Goal: Use online tool/utility: Utilize a website feature to perform a specific function

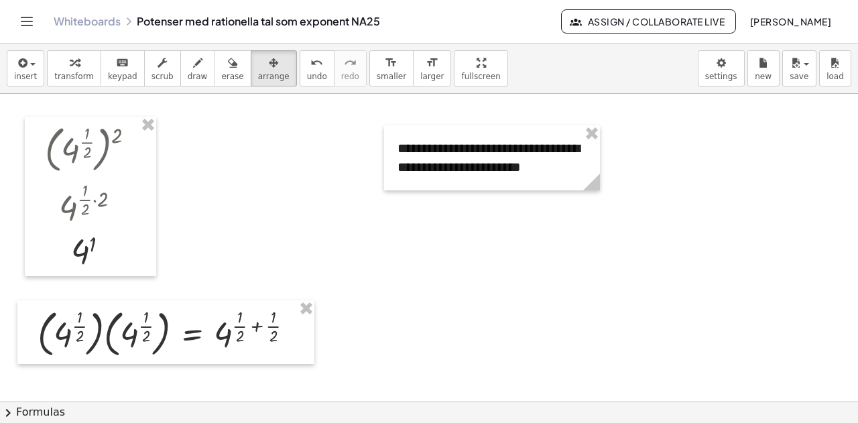
drag, startPoint x: 0, startPoint y: 0, endPoint x: 437, endPoint y: 163, distance: 466.5
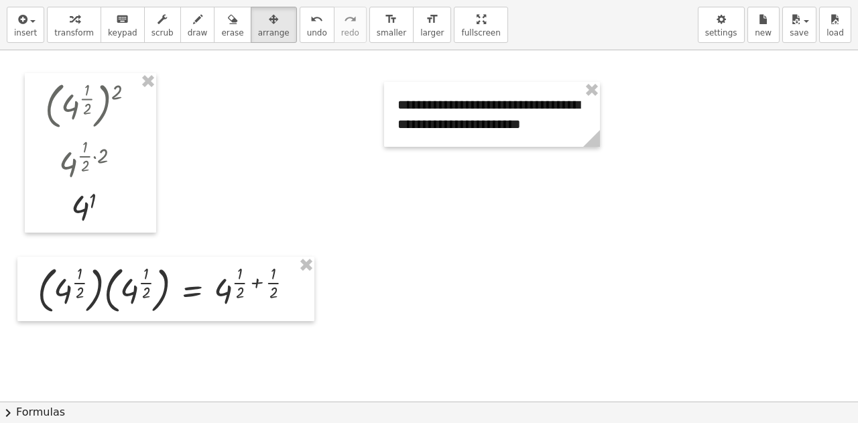
click at [437, 163] on div "**********" at bounding box center [429, 211] width 858 height 423
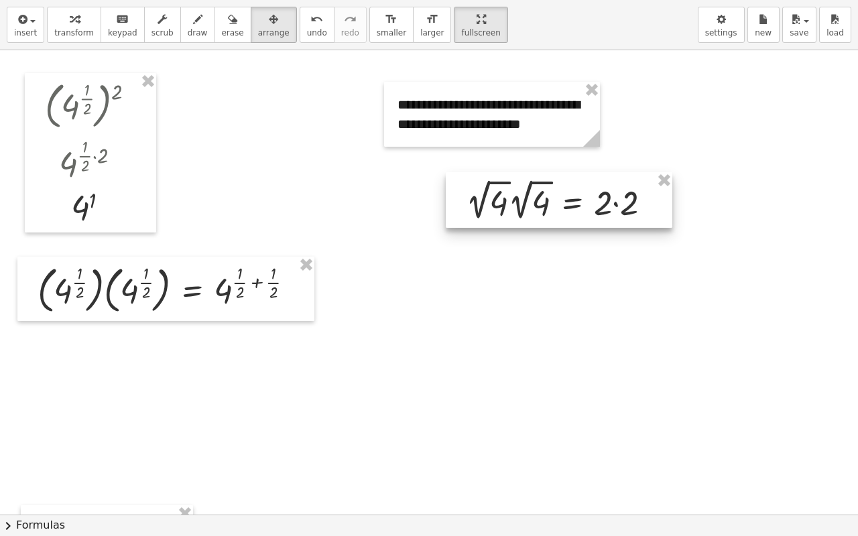
drag, startPoint x: 155, startPoint y: 430, endPoint x: 532, endPoint y: 220, distance: 431.6
click at [539, 222] on div at bounding box center [559, 200] width 226 height 56
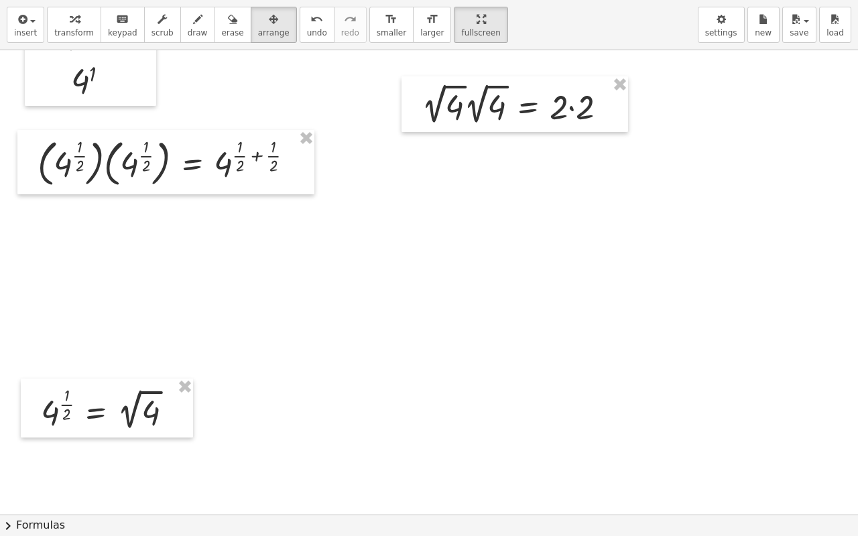
scroll to position [201, 0]
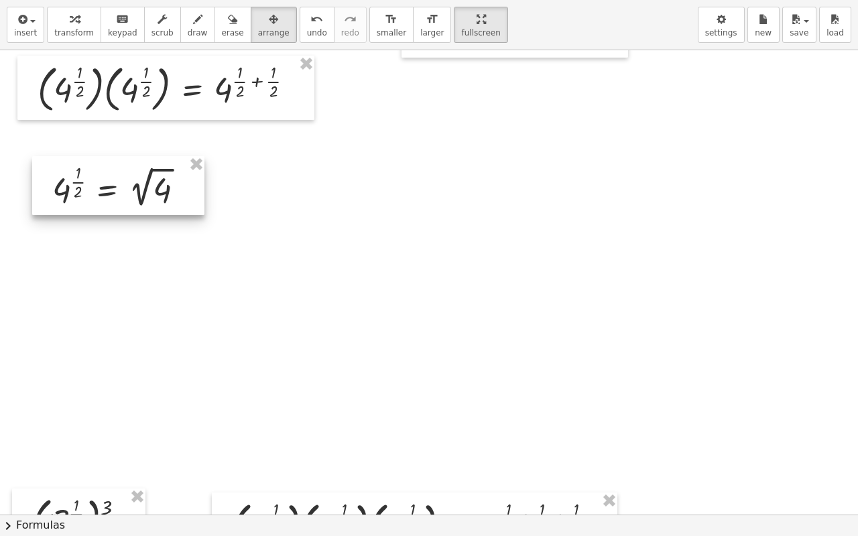
drag, startPoint x: 119, startPoint y: 332, endPoint x: 130, endPoint y: 184, distance: 148.5
click at [130, 184] on div at bounding box center [118, 185] width 172 height 59
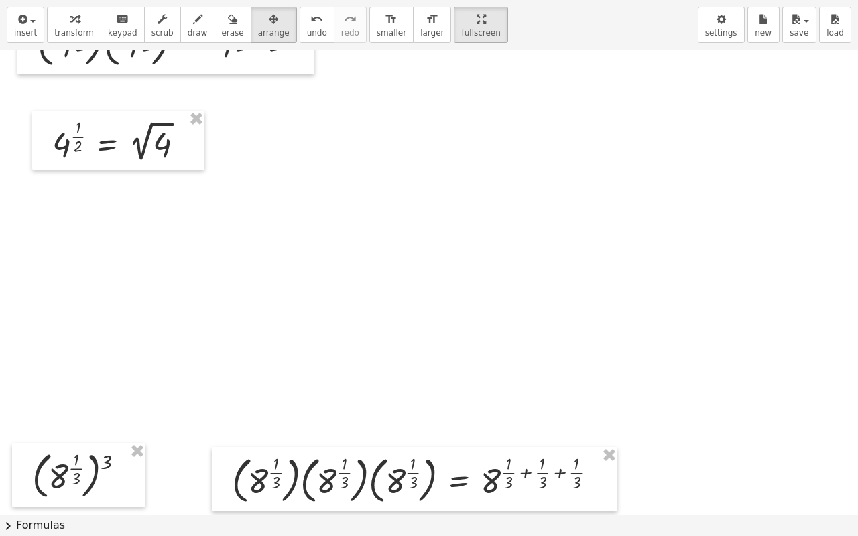
scroll to position [268, 0]
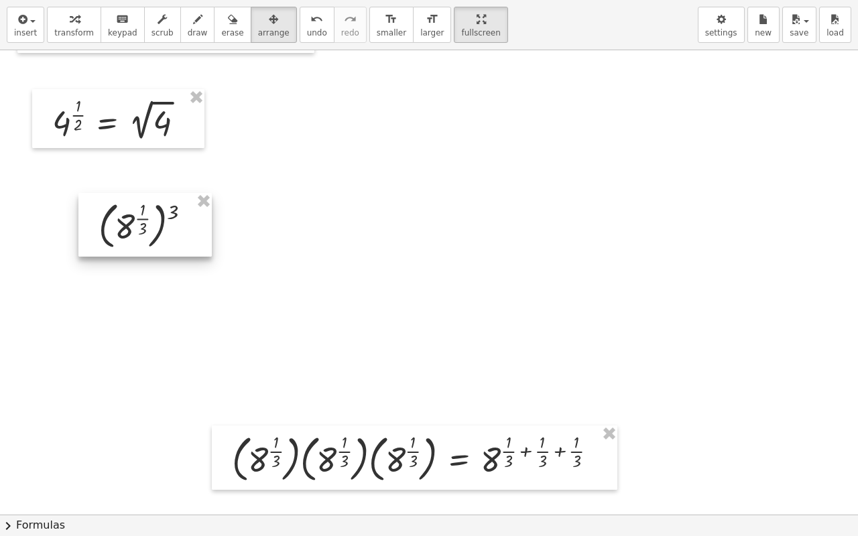
drag, startPoint x: 74, startPoint y: 464, endPoint x: 141, endPoint y: 235, distance: 237.9
click at [141, 235] on div at bounding box center [144, 225] width 133 height 64
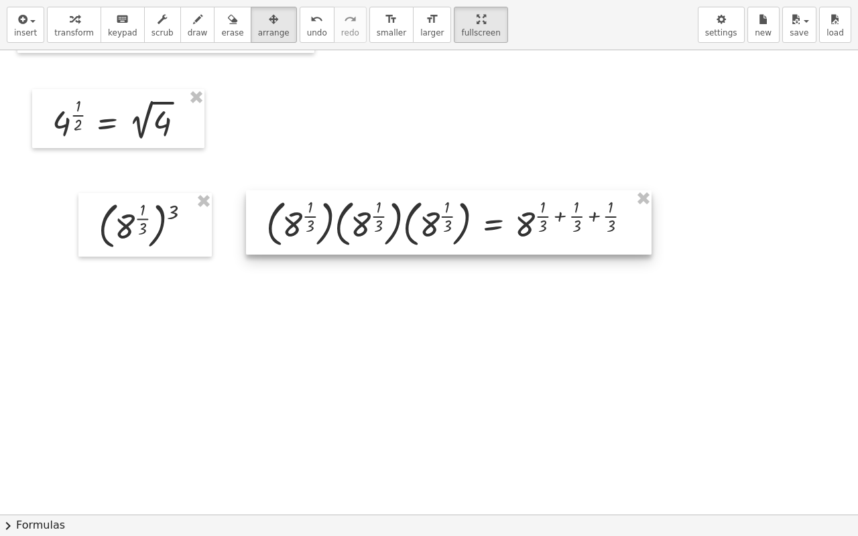
drag, startPoint x: 343, startPoint y: 445, endPoint x: 380, endPoint y: 234, distance: 214.3
click at [380, 234] on div at bounding box center [448, 222] width 405 height 64
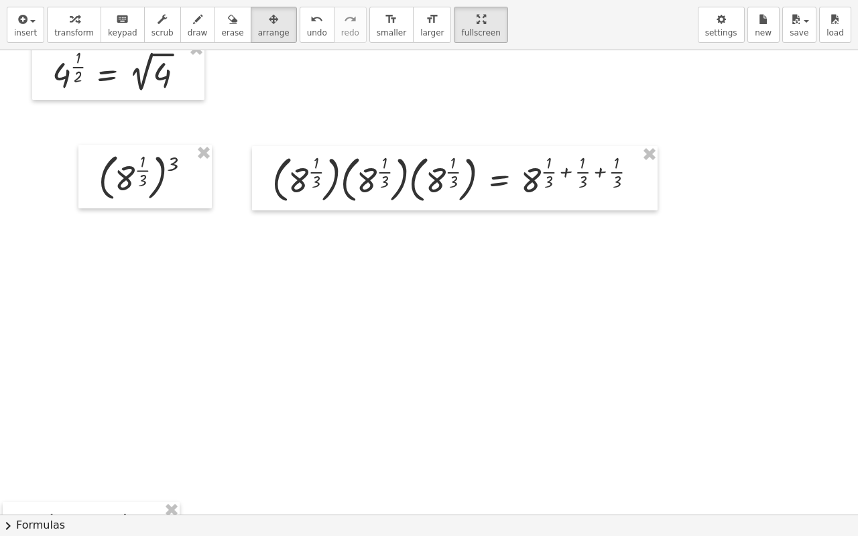
scroll to position [335, 0]
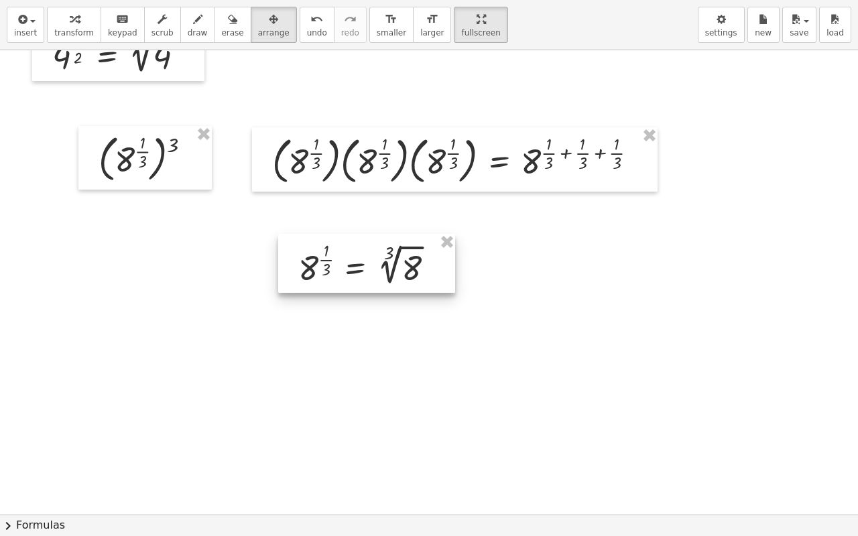
drag, startPoint x: 106, startPoint y: 505, endPoint x: 381, endPoint y: 257, distance: 370.5
click at [381, 257] on div at bounding box center [366, 263] width 177 height 59
click at [349, 273] on div at bounding box center [363, 260] width 177 height 59
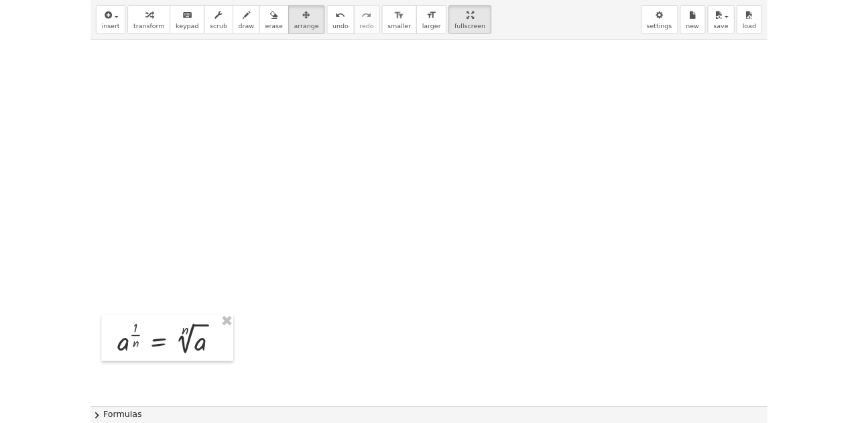
scroll to position [737, 0]
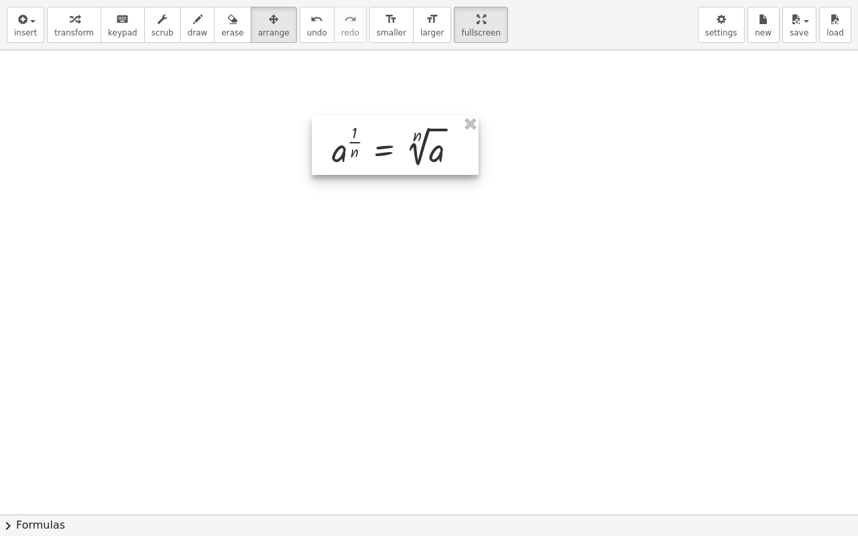
drag, startPoint x: 109, startPoint y: 363, endPoint x: 393, endPoint y: 141, distance: 360.4
click at [389, 155] on div at bounding box center [395, 145] width 167 height 59
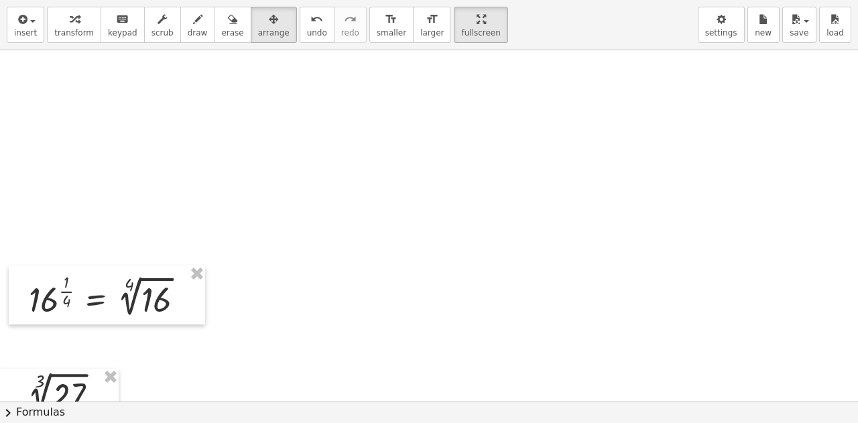
scroll to position [1072, 0]
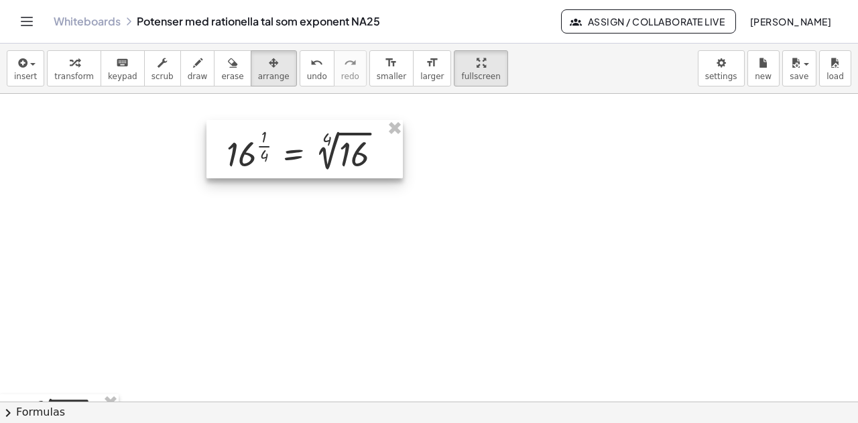
drag, startPoint x: 100, startPoint y: 330, endPoint x: 296, endPoint y: 159, distance: 260.7
click at [296, 159] on div at bounding box center [304, 149] width 196 height 59
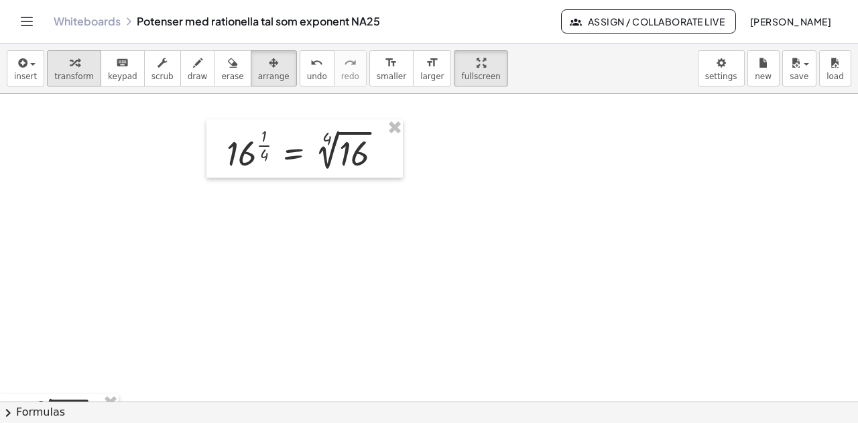
click at [54, 63] on div "button" at bounding box center [74, 62] width 40 height 16
click at [335, 151] on div at bounding box center [310, 149] width 180 height 52
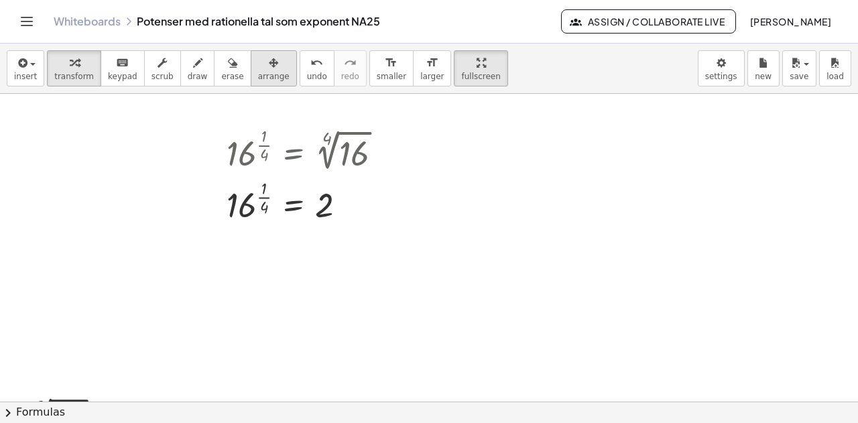
click at [269, 68] on icon "button" at bounding box center [273, 63] width 9 height 16
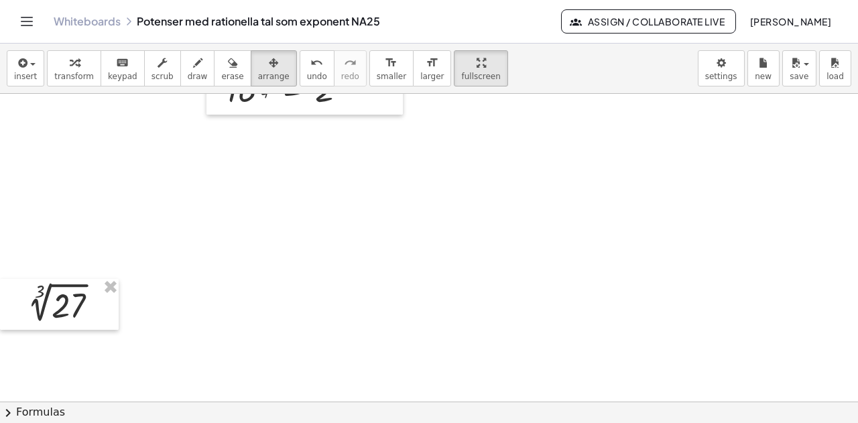
scroll to position [1206, 0]
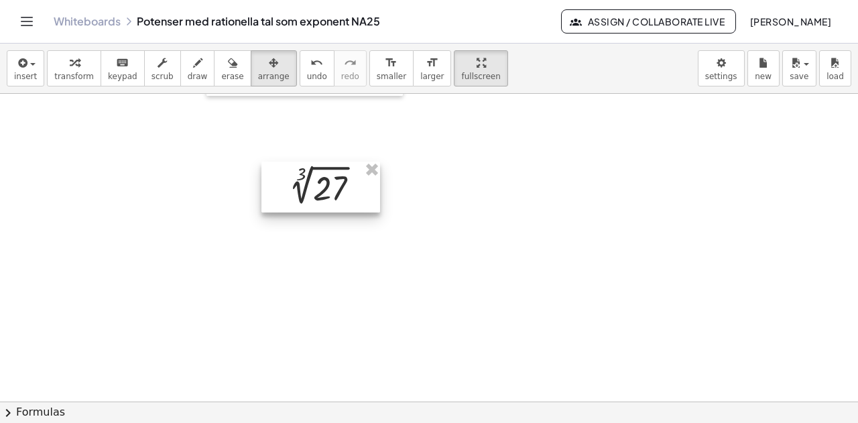
drag, startPoint x: 71, startPoint y: 292, endPoint x: 340, endPoint y: 190, distance: 288.2
click at [339, 190] on div at bounding box center [320, 187] width 119 height 52
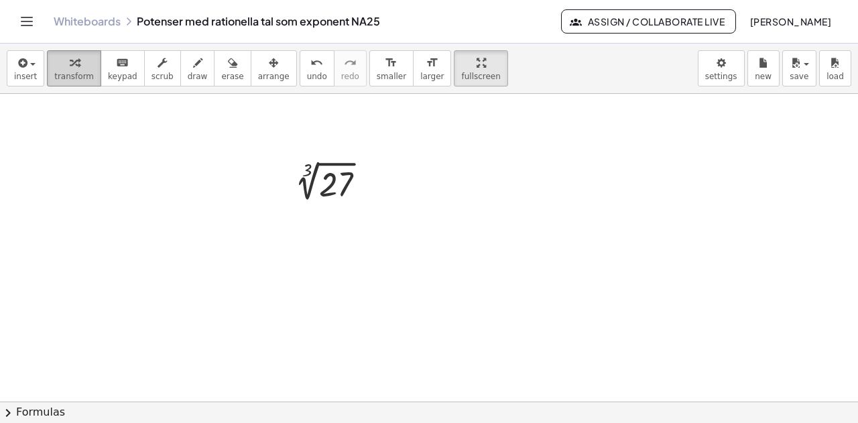
click at [70, 70] on icon "button" at bounding box center [74, 63] width 9 height 16
click at [334, 194] on div at bounding box center [332, 183] width 102 height 45
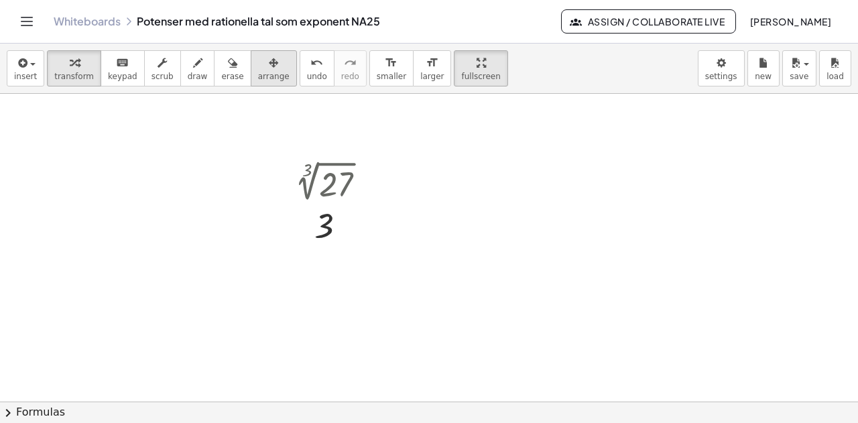
click at [269, 65] on icon "button" at bounding box center [273, 63] width 9 height 16
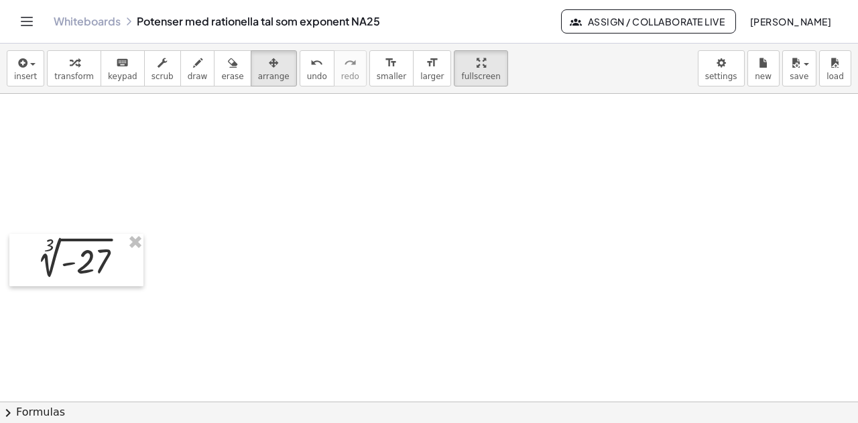
scroll to position [1407, 0]
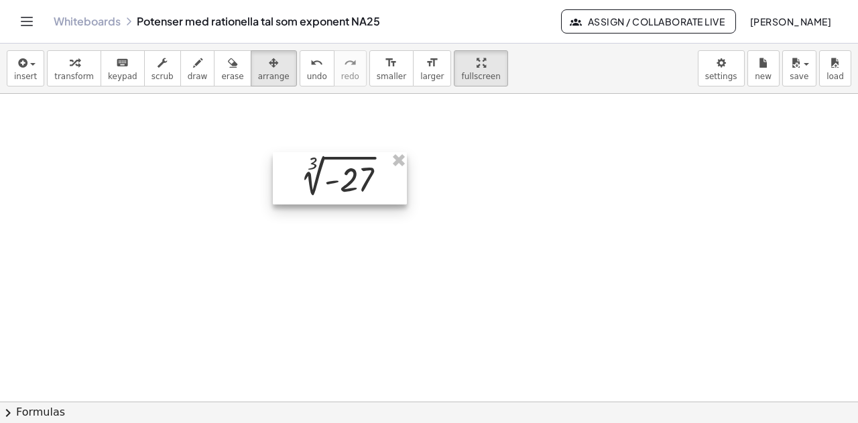
drag, startPoint x: 110, startPoint y: 247, endPoint x: 379, endPoint y: 185, distance: 276.5
click at [375, 187] on div at bounding box center [340, 178] width 134 height 52
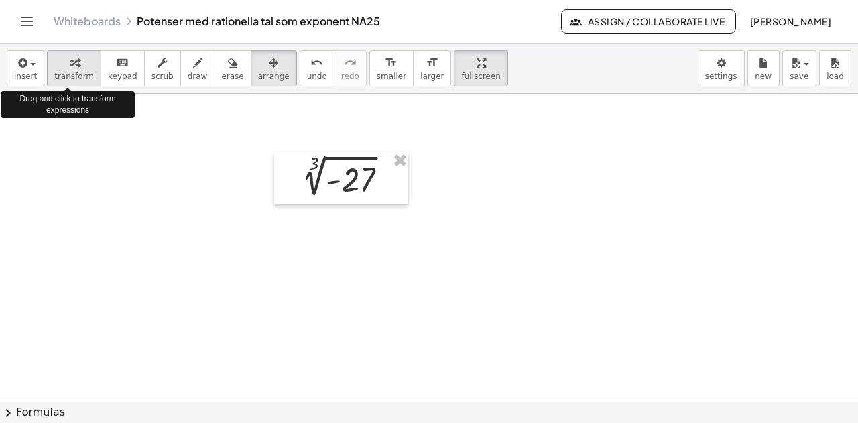
click at [70, 70] on icon "button" at bounding box center [74, 63] width 9 height 16
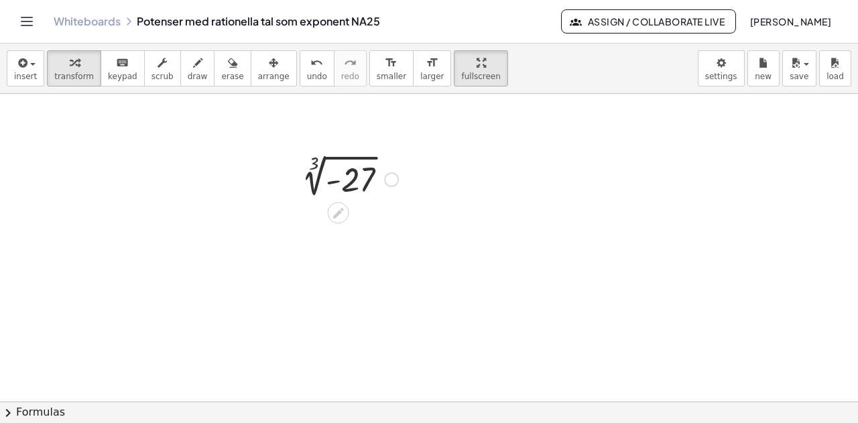
click at [339, 175] on div at bounding box center [345, 178] width 117 height 46
click at [339, 182] on div at bounding box center [345, 178] width 117 height 46
click at [351, 180] on div at bounding box center [345, 178] width 117 height 46
click at [351, 180] on div at bounding box center [350, 176] width 72 height 44
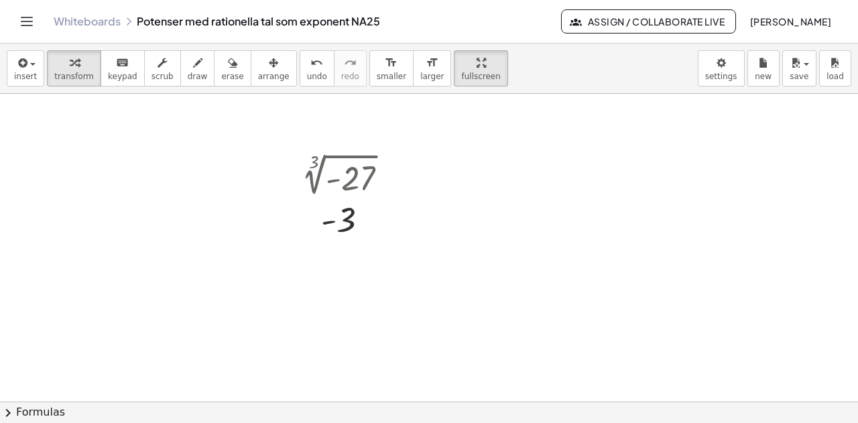
scroll to position [1474, 0]
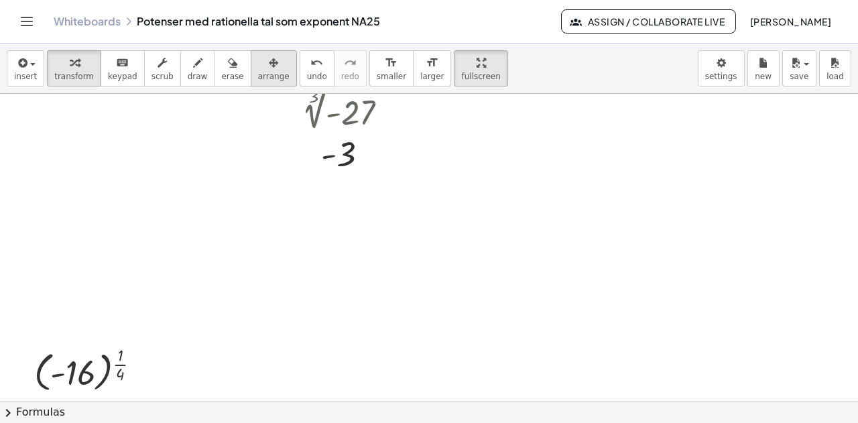
click at [258, 75] on span "arrange" at bounding box center [273, 76] width 31 height 9
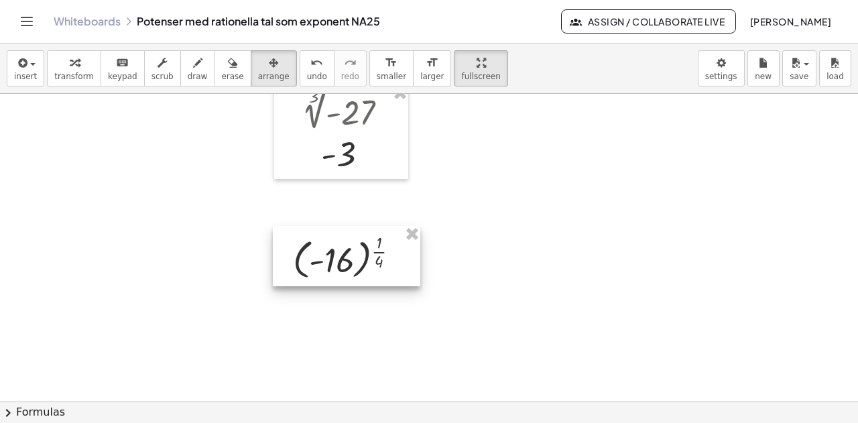
drag, startPoint x: 90, startPoint y: 375, endPoint x: 343, endPoint y: 255, distance: 280.2
click at [343, 255] on div at bounding box center [346, 256] width 147 height 60
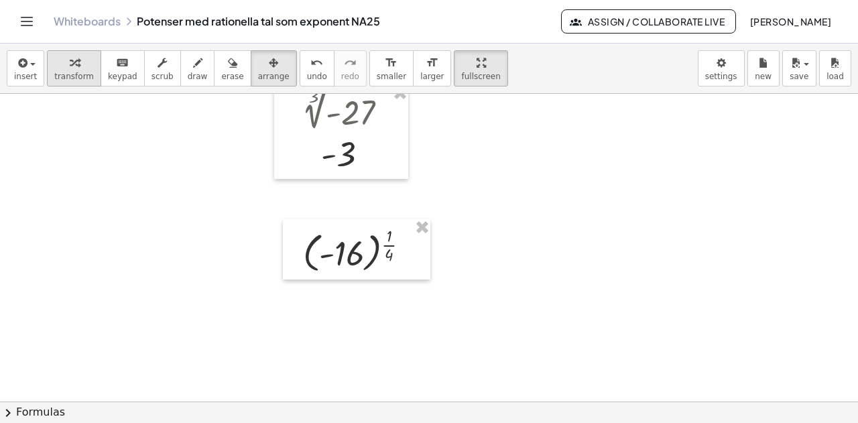
click at [90, 62] on button "transform" at bounding box center [74, 68] width 54 height 36
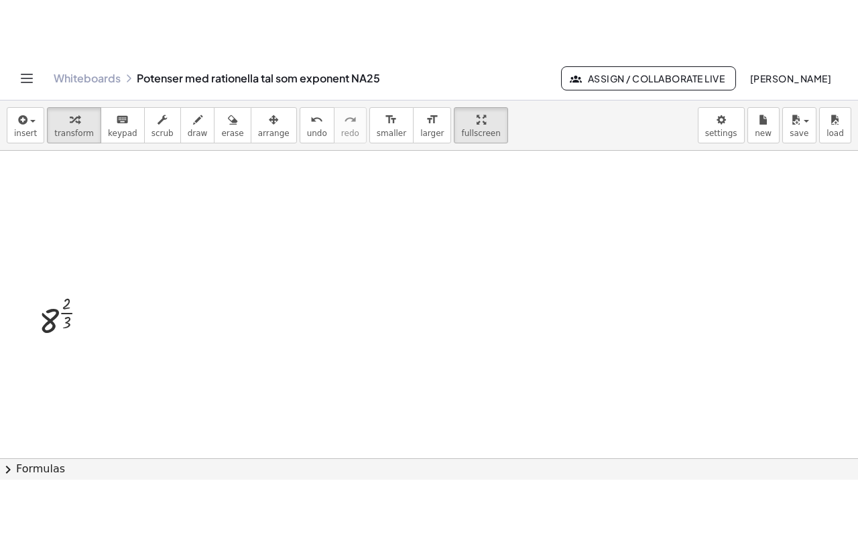
scroll to position [1809, 0]
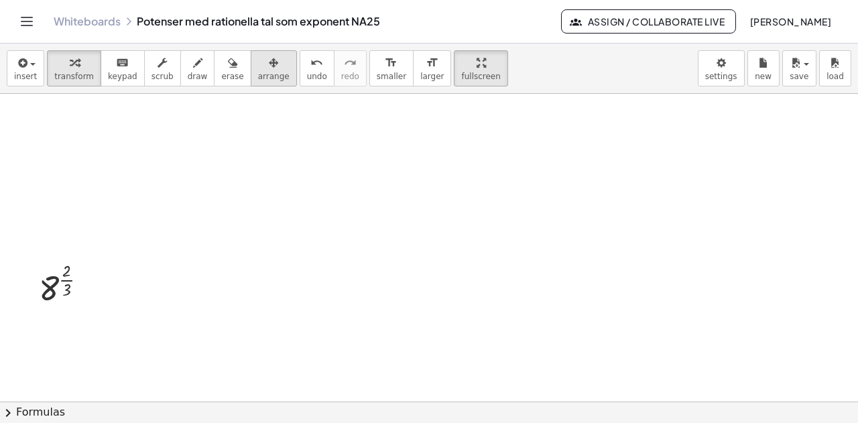
click at [258, 80] on span "arrange" at bounding box center [273, 76] width 31 height 9
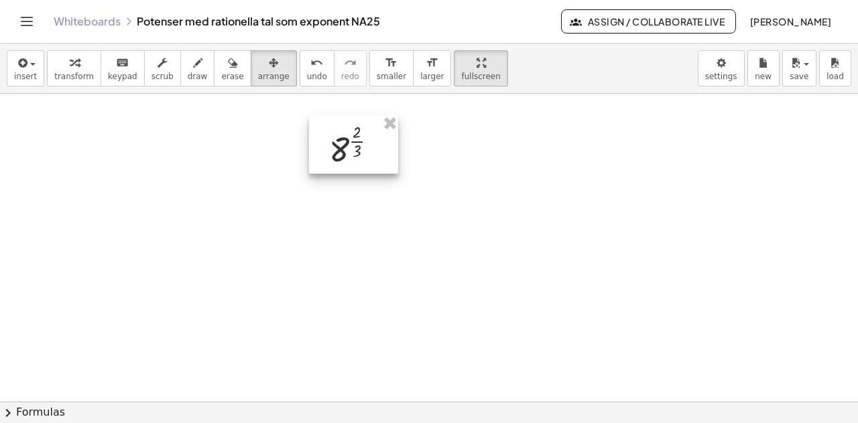
drag, startPoint x: 74, startPoint y: 290, endPoint x: 346, endPoint y: 155, distance: 303.9
click at [346, 155] on div at bounding box center [353, 144] width 89 height 59
click at [461, 72] on span "fullscreen" at bounding box center [480, 76] width 39 height 9
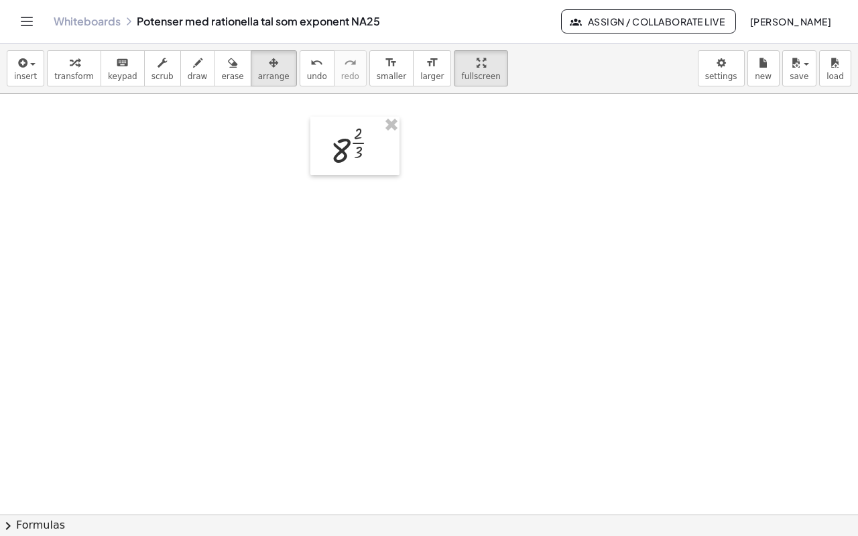
drag, startPoint x: 446, startPoint y: 74, endPoint x: 446, endPoint y: 155, distance: 81.1
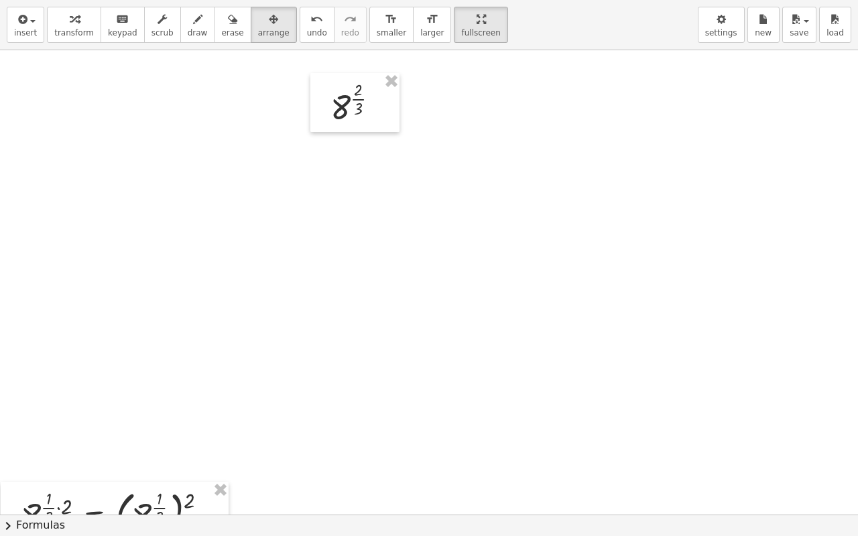
click at [446, 155] on div "**********" at bounding box center [429, 268] width 858 height 536
click at [149, 422] on div at bounding box center [115, 514] width 228 height 64
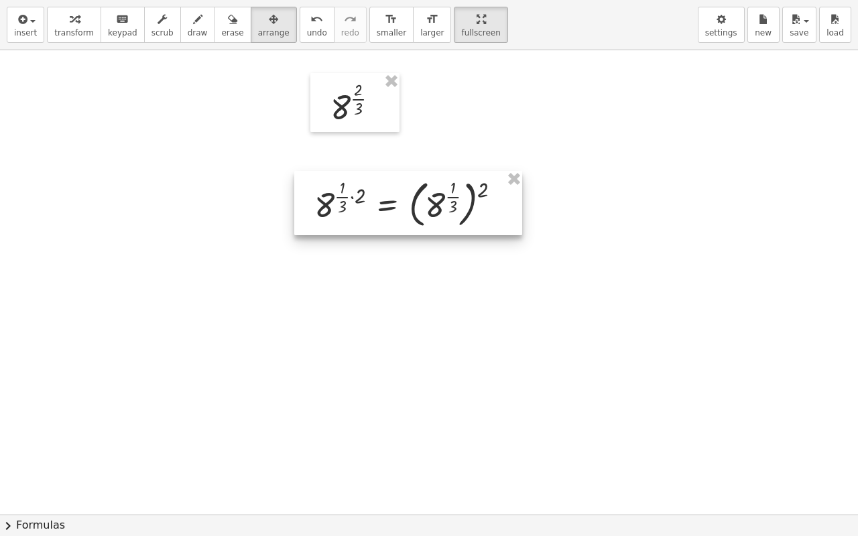
drag, startPoint x: 136, startPoint y: 507, endPoint x: 434, endPoint y: 188, distance: 435.7
click at [434, 189] on div at bounding box center [408, 203] width 228 height 64
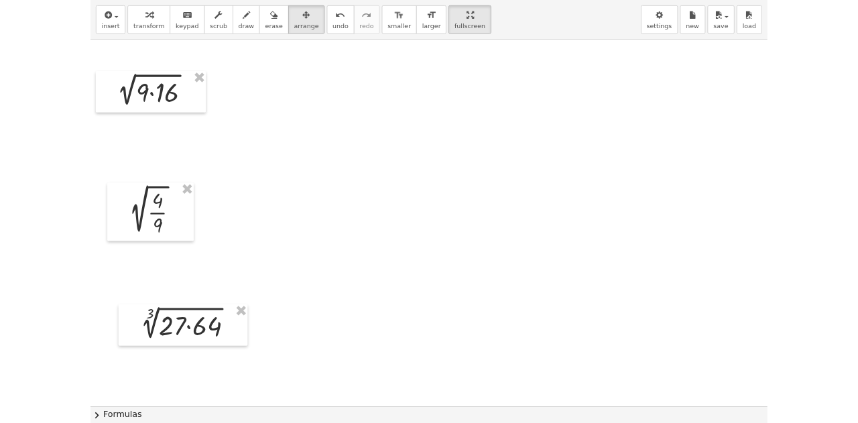
scroll to position [2345, 0]
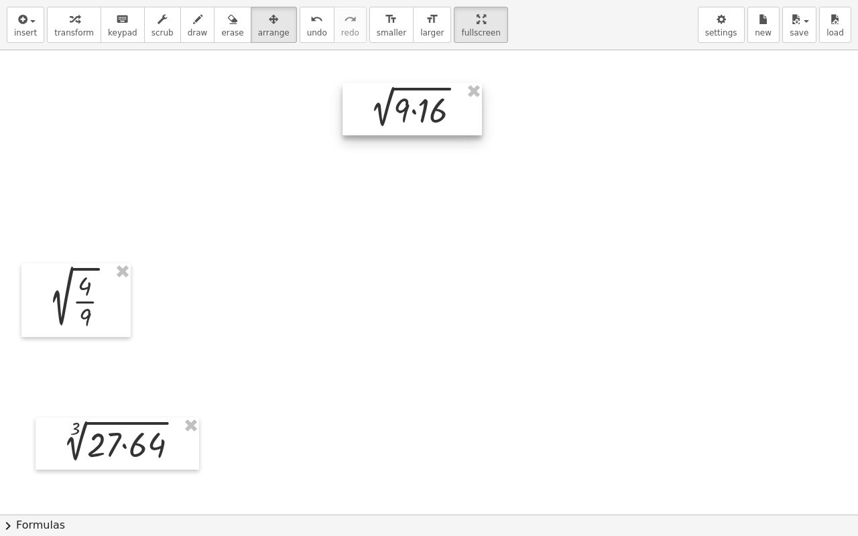
drag, startPoint x: 96, startPoint y: 156, endPoint x: 422, endPoint y: 115, distance: 328.3
click at [422, 115] on div at bounding box center [411, 109] width 139 height 52
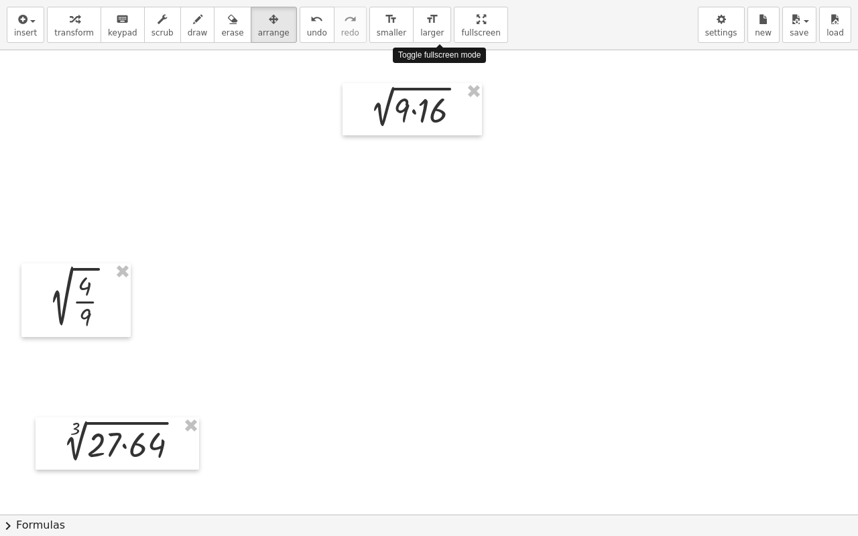
drag, startPoint x: 441, startPoint y: 24, endPoint x: 441, endPoint y: -57, distance: 81.1
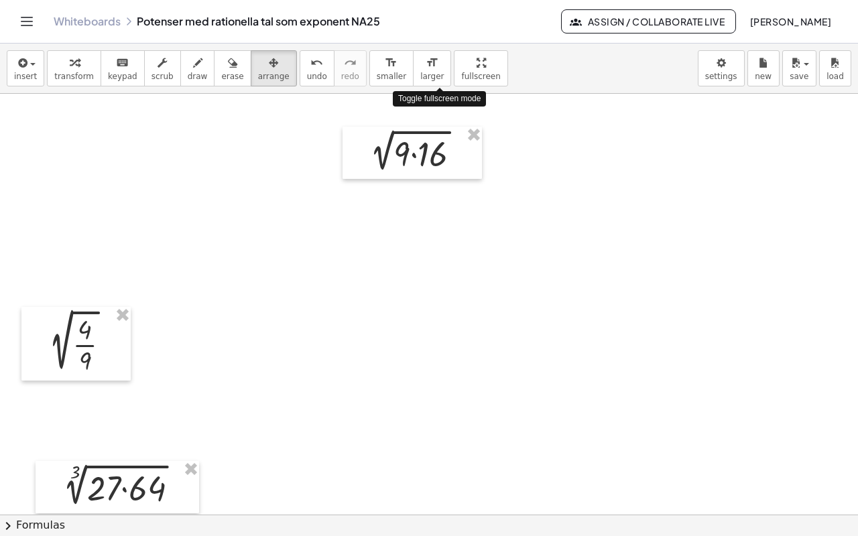
click at [441, 0] on html "Graspable Math Activities Get Started Activity Bank Assigned Work Classes White…" at bounding box center [429, 268] width 858 height 536
